Goal: Task Accomplishment & Management: Manage account settings

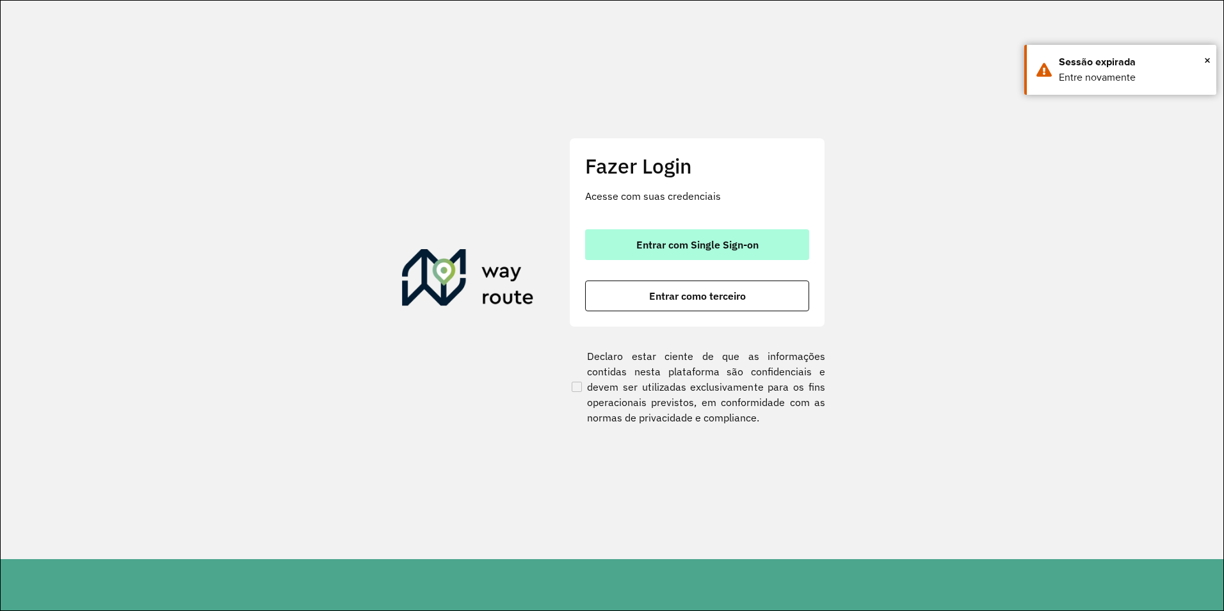
click at [715, 244] on span "Entrar com Single Sign-on" at bounding box center [697, 244] width 122 height 10
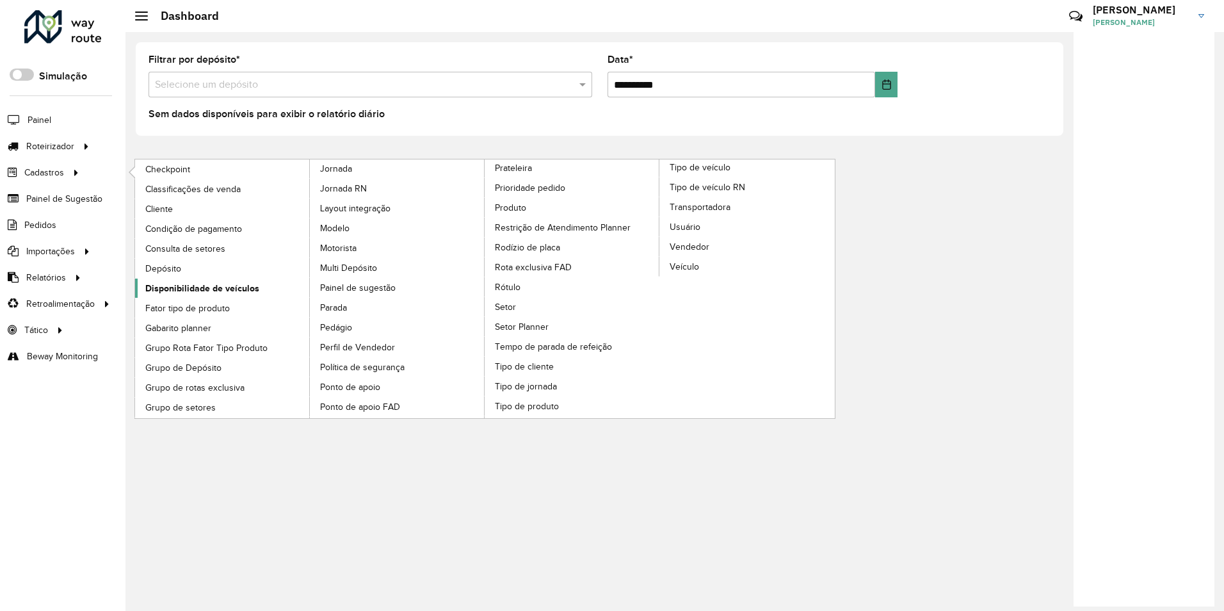
click at [246, 284] on span "Disponibilidade de veículos" at bounding box center [202, 288] width 114 height 13
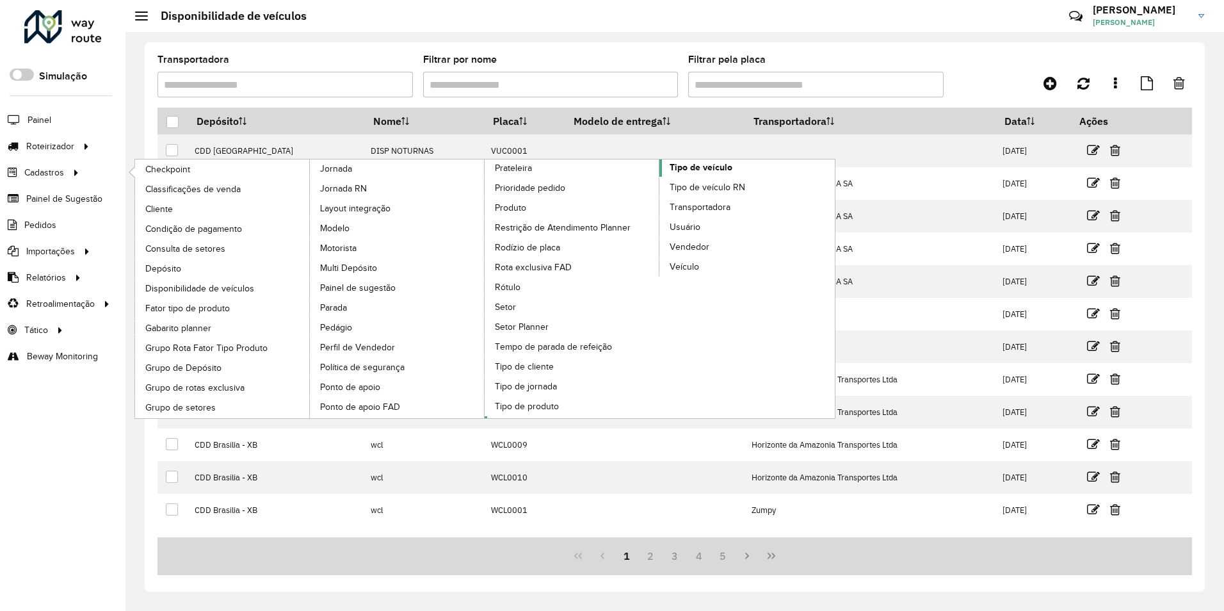
click at [704, 169] on span "Tipo de veículo" at bounding box center [701, 167] width 63 height 13
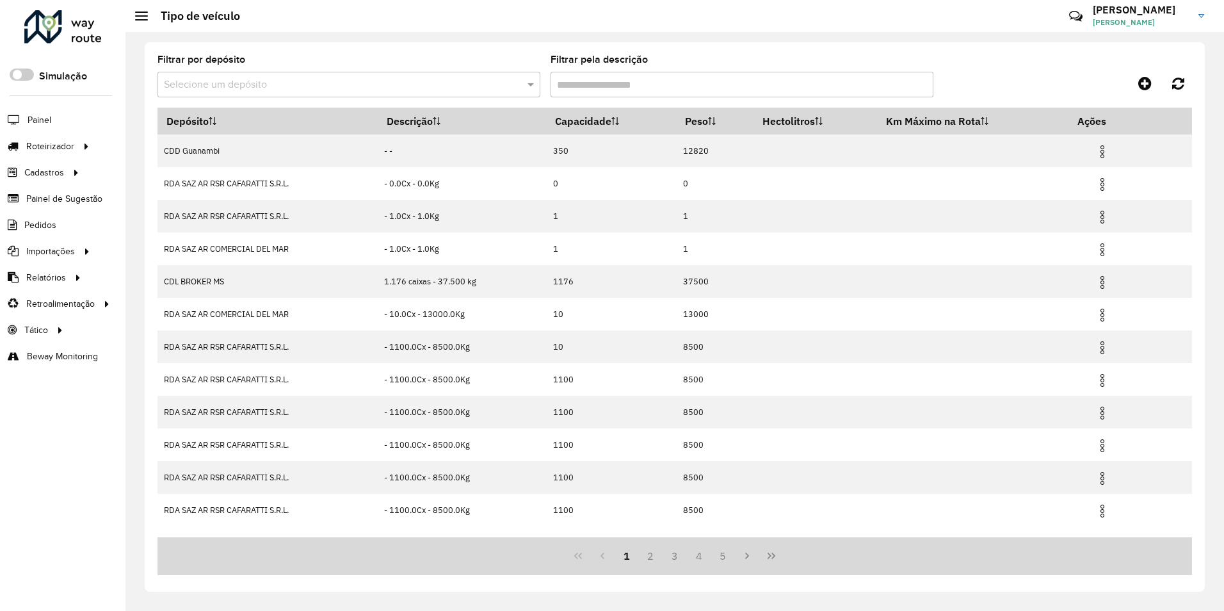
click at [92, 558] on div "Roteirizador AmbevTech Simulação Painel Roteirizador Entregas Vendas Cadastros …" at bounding box center [62, 305] width 125 height 611
click at [500, 31] on hb-header "Tipo de veículo Críticas? Dúvidas? Elogios? Sugestões? Entre em contato conosco…" at bounding box center [674, 16] width 1099 height 32
click at [730, 18] on hb-header "Tipo de veículo Críticas? Dúvidas? Elogios? Sugestões? Entre em contato conosco…" at bounding box center [674, 16] width 1099 height 32
click at [524, 28] on hb-header "Tipo de veículo Críticas? Dúvidas? Elogios? Sugestões? Entre em contato conosco…" at bounding box center [674, 16] width 1099 height 32
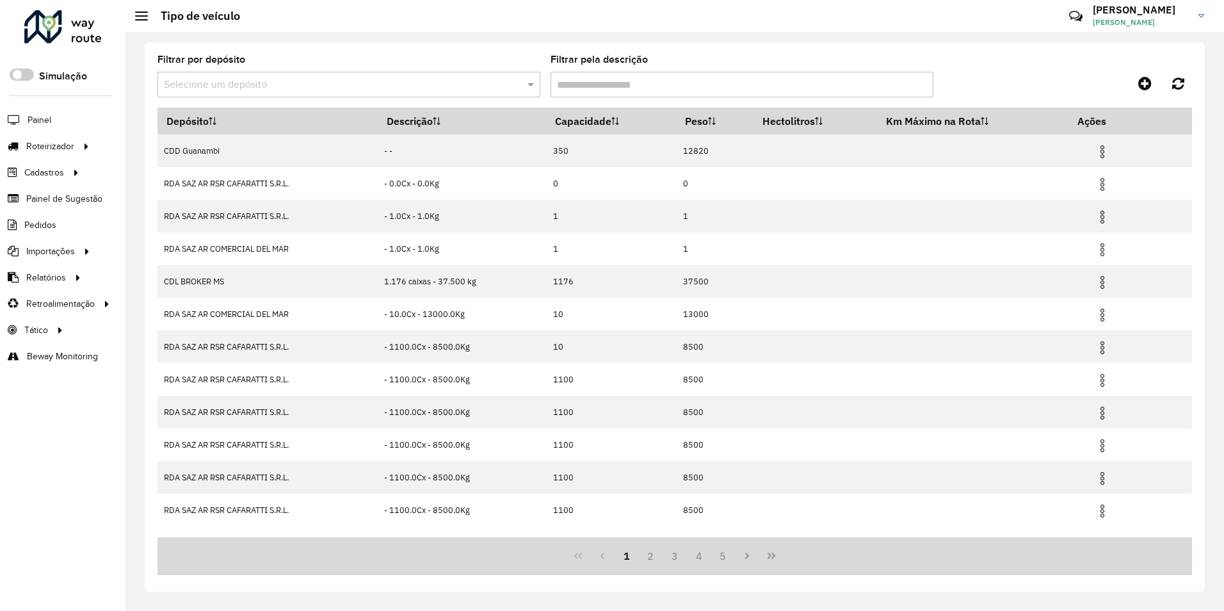
click at [687, 27] on hb-header "Tipo de veículo Críticas? Dúvidas? Elogios? Sugestões? Entre em contato conosco…" at bounding box center [674, 16] width 1099 height 32
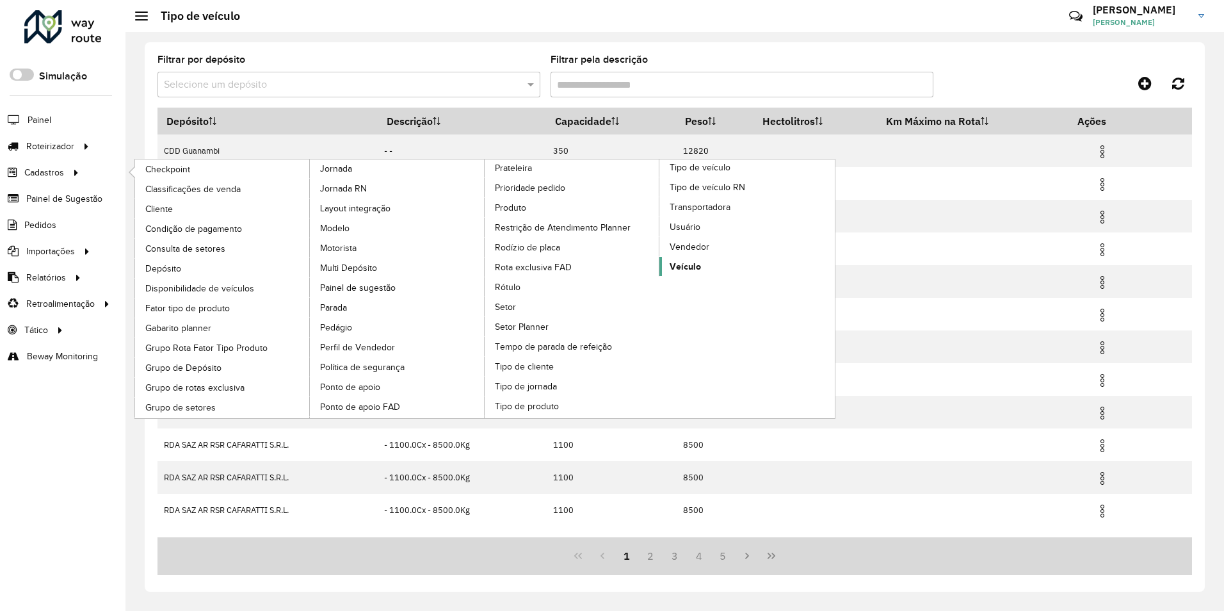
click at [683, 269] on span "Veículo" at bounding box center [685, 266] width 31 height 13
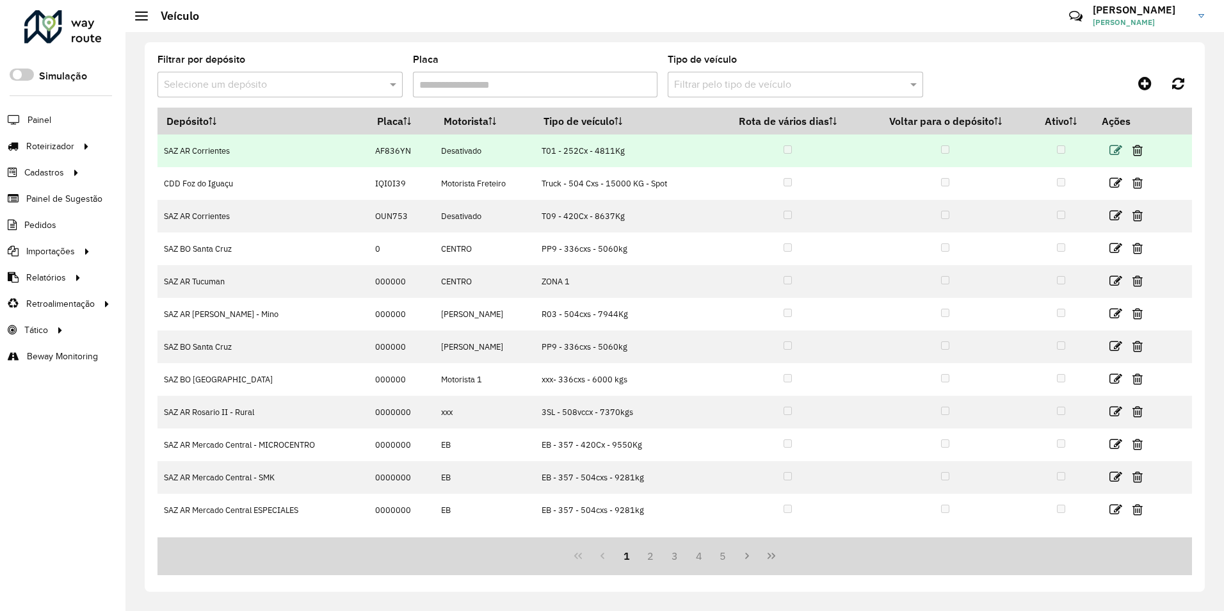
click at [1118, 154] on icon at bounding box center [1115, 150] width 13 height 13
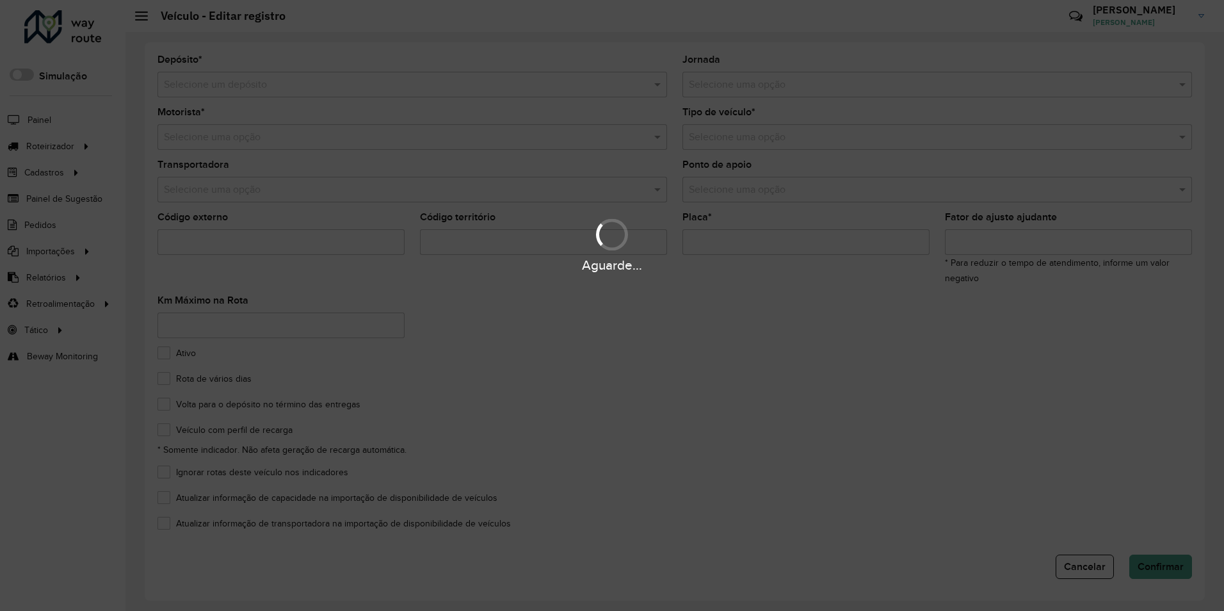
type input "***"
type input "*******"
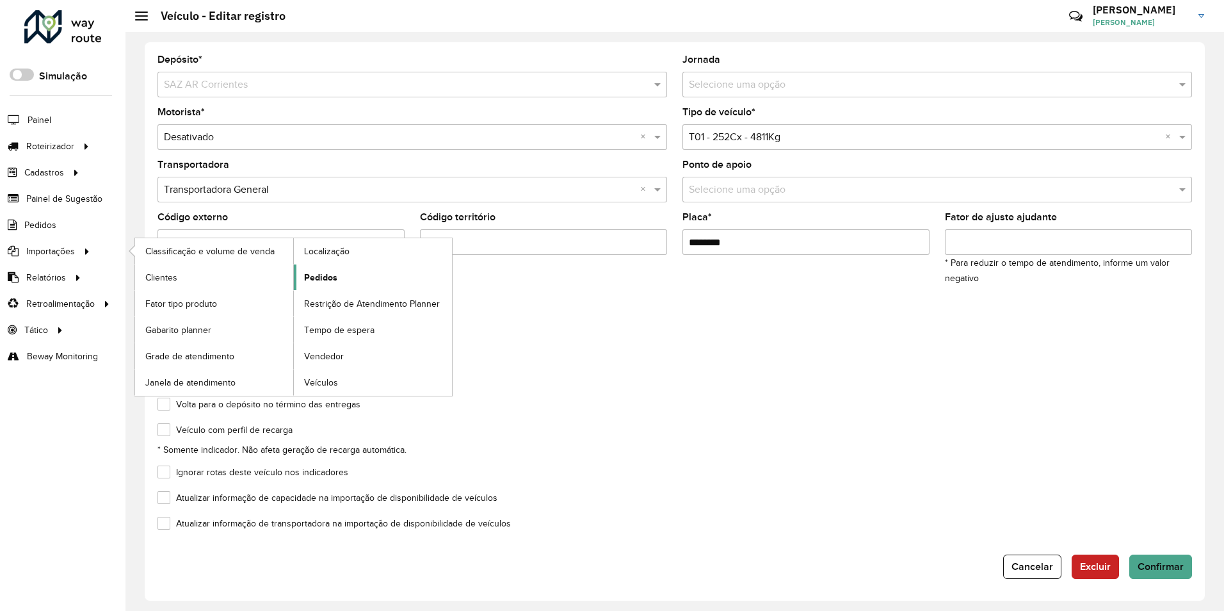
click at [322, 275] on span "Pedidos" at bounding box center [320, 277] width 33 height 13
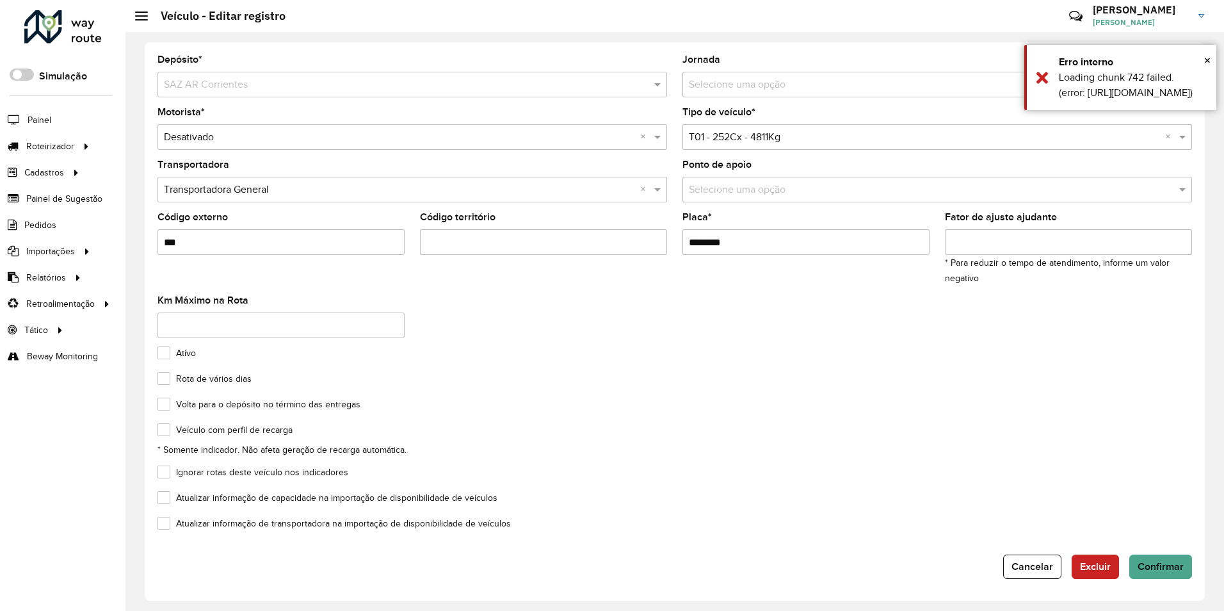
click at [549, 349] on div "Ativo" at bounding box center [674, 355] width 1034 height 15
click at [831, 419] on formly-field "Volta para o depósito no término das entregas" at bounding box center [675, 412] width 1050 height 26
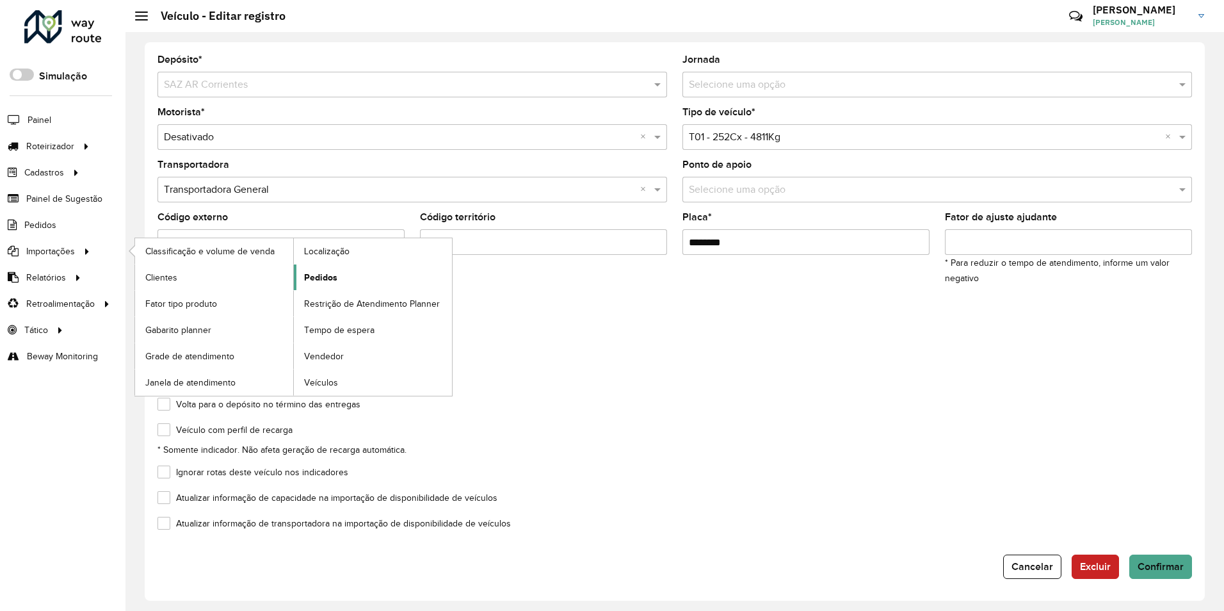
click at [328, 285] on link "Pedidos" at bounding box center [373, 277] width 158 height 26
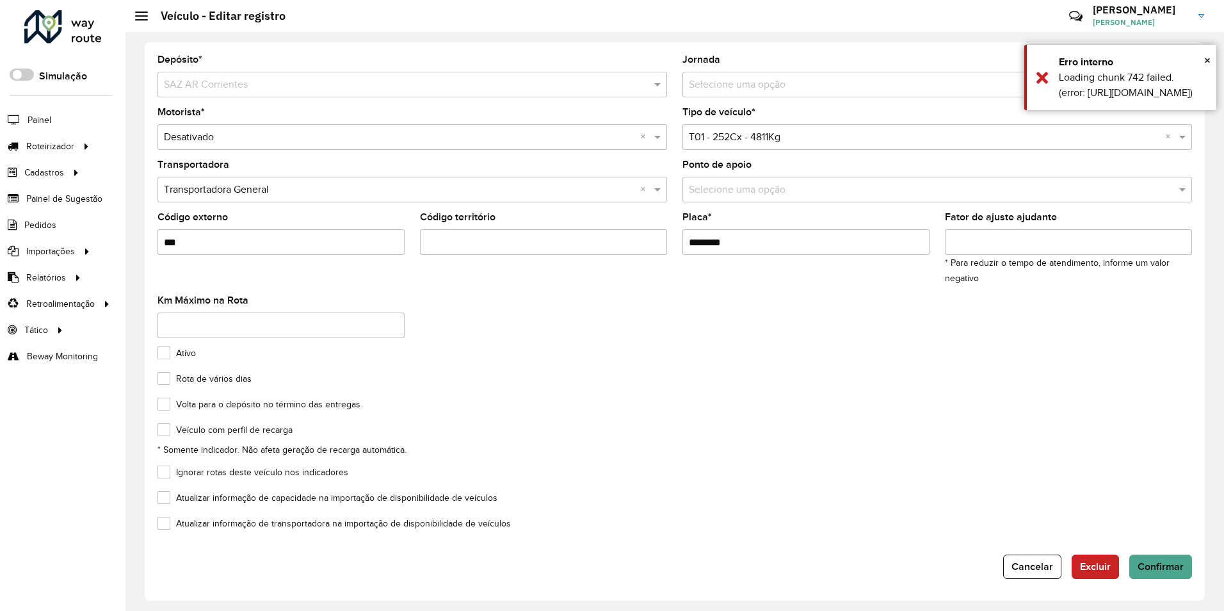
click at [458, 351] on div "Ativo" at bounding box center [674, 355] width 1034 height 15
click at [835, 413] on div "Volta para o depósito no término das entregas" at bounding box center [674, 406] width 1034 height 15
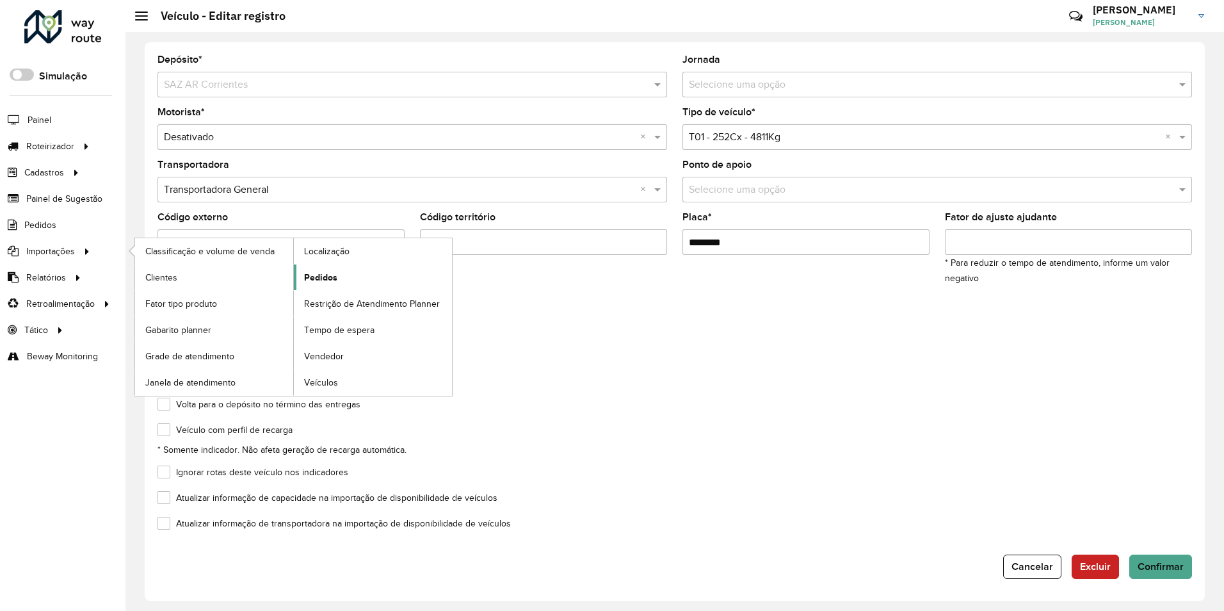
click at [334, 284] on link "Pedidos" at bounding box center [373, 277] width 158 height 26
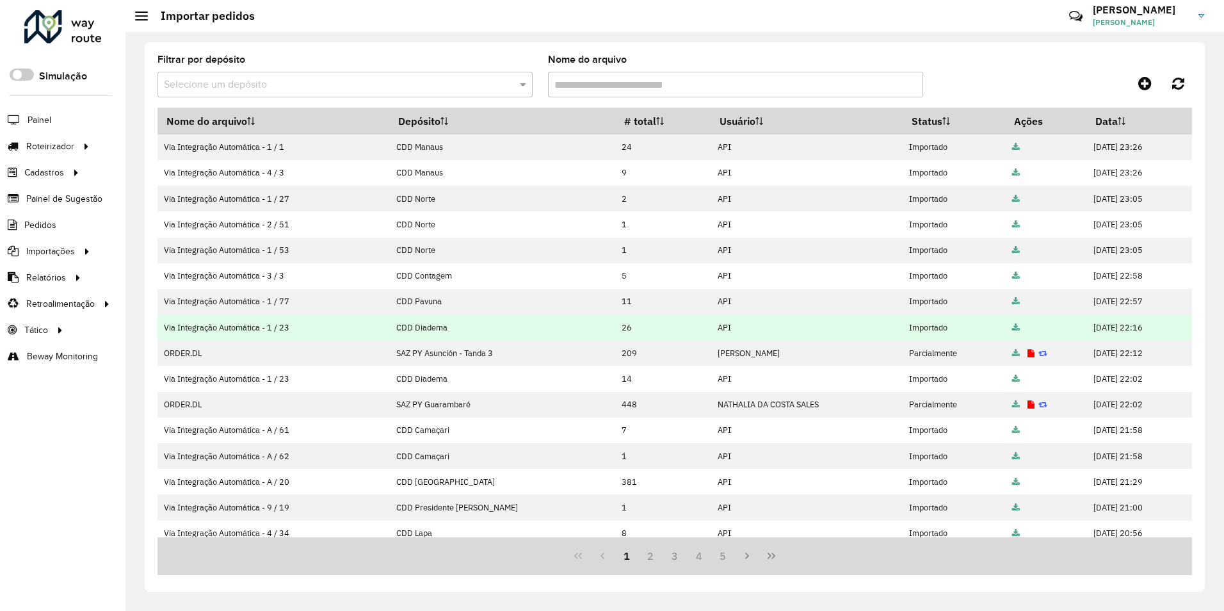
click at [1012, 328] on icon at bounding box center [1016, 328] width 8 height 8
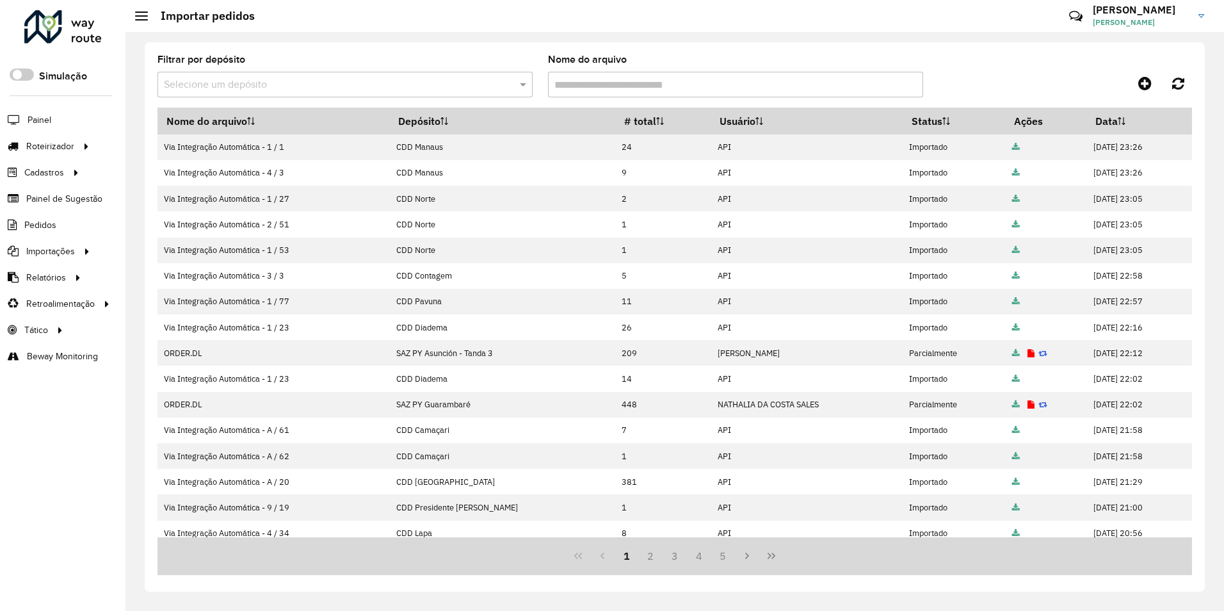
click at [1166, 19] on span "[PERSON_NAME]" at bounding box center [1141, 23] width 96 height 12
click at [1013, 14] on hb-header "Importar pedidos Críticas? Dúvidas? Elogios? Sugestões? Entre em contato conosc…" at bounding box center [674, 16] width 1099 height 32
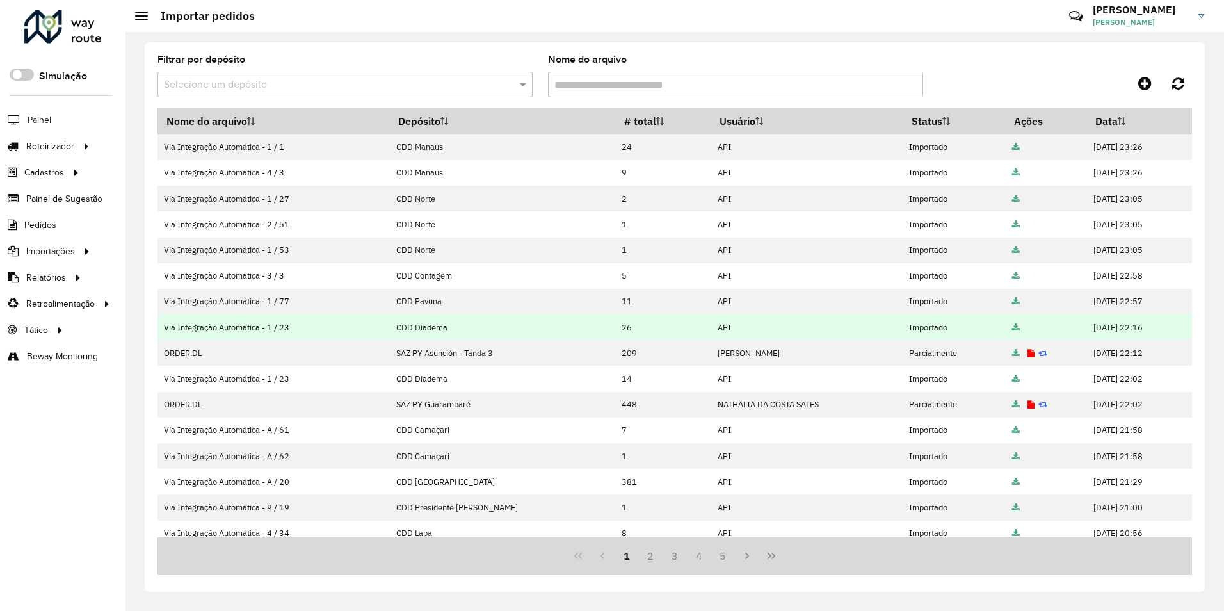
click at [1012, 326] on icon at bounding box center [1016, 328] width 8 height 8
